Goal: Task Accomplishment & Management: Use online tool/utility

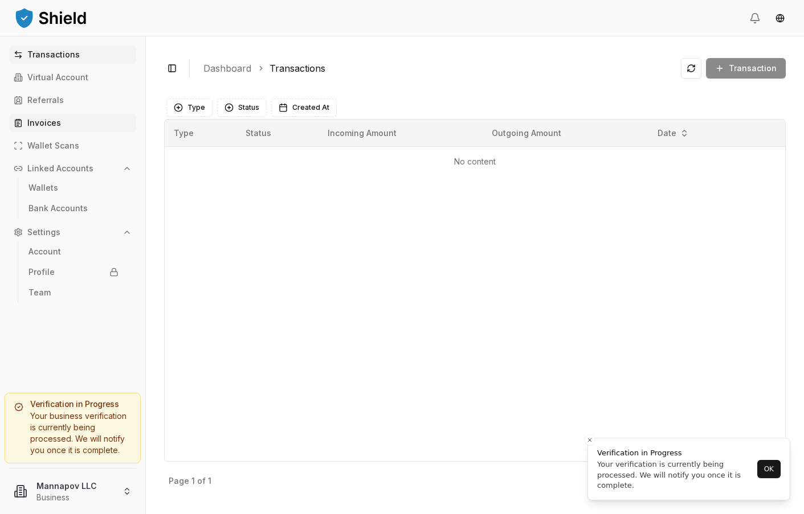
click at [40, 132] on link "Invoices" at bounding box center [72, 123] width 127 height 18
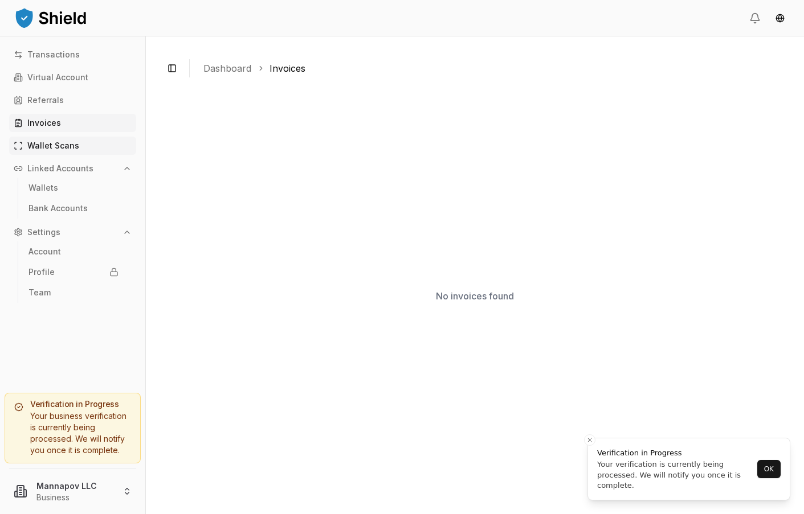
click at [56, 148] on p "Wallet Scans" at bounding box center [53, 146] width 52 height 8
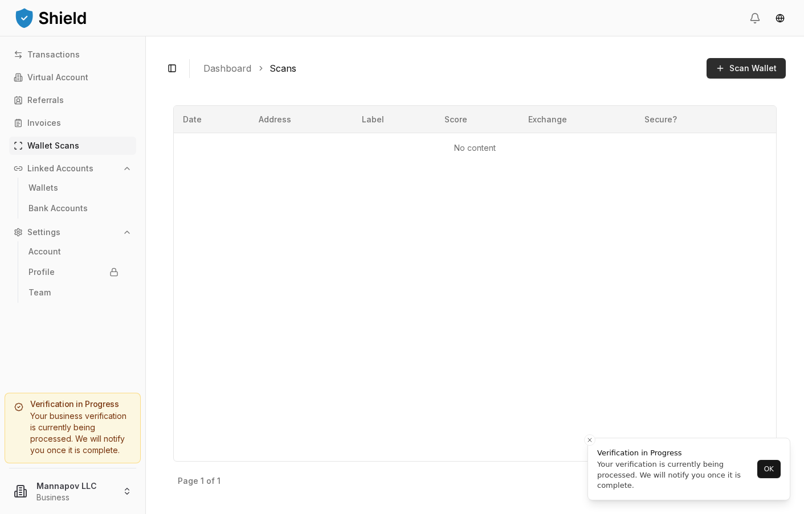
click at [750, 67] on span "Scan Wallet" at bounding box center [752, 68] width 47 height 11
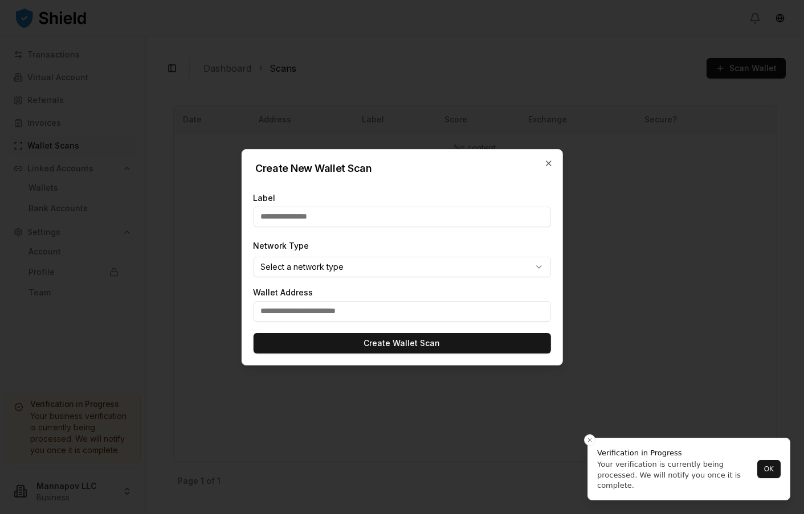
click at [317, 220] on input "text" at bounding box center [401, 217] width 297 height 21
click at [665, 289] on div at bounding box center [402, 257] width 804 height 514
click at [549, 164] on icon "button" at bounding box center [548, 163] width 5 height 5
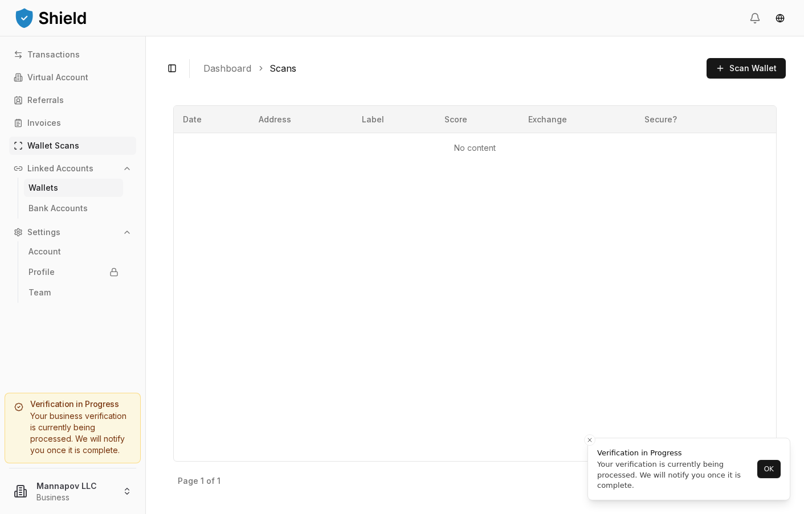
click at [42, 189] on p "Wallets" at bounding box center [43, 188] width 30 height 8
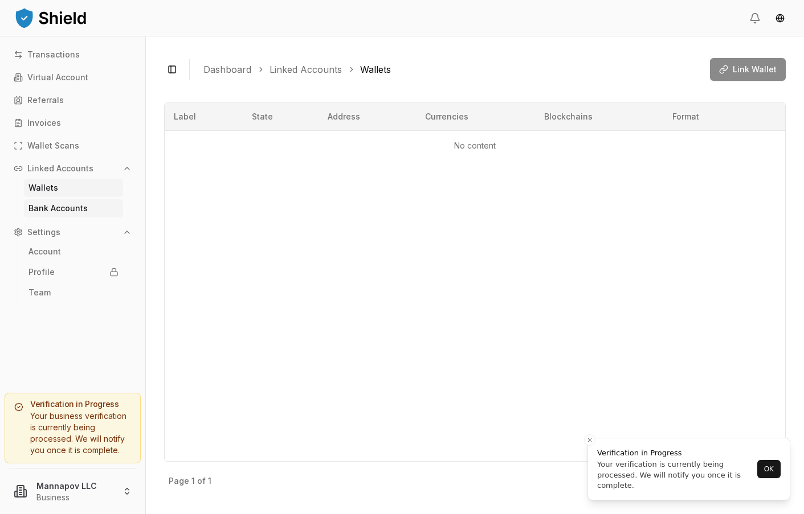
click at [44, 212] on p "Bank Accounts" at bounding box center [57, 209] width 59 height 8
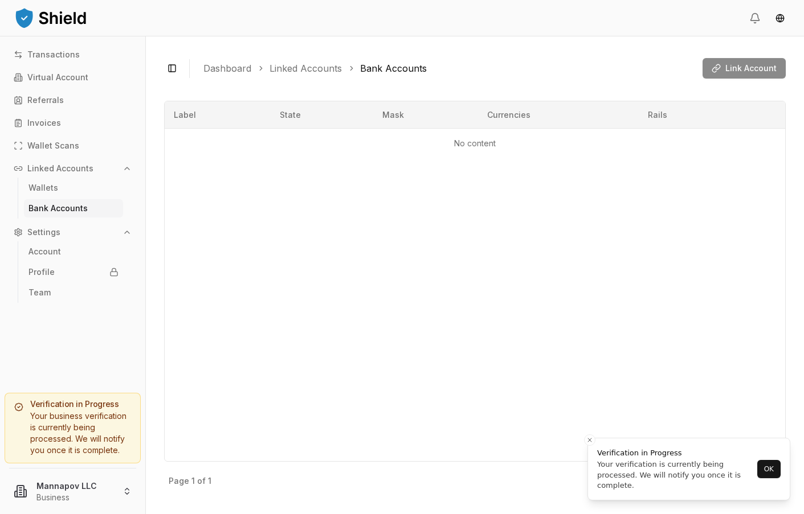
click at [130, 231] on icon "button" at bounding box center [126, 232] width 9 height 9
